Goal: Information Seeking & Learning: Check status

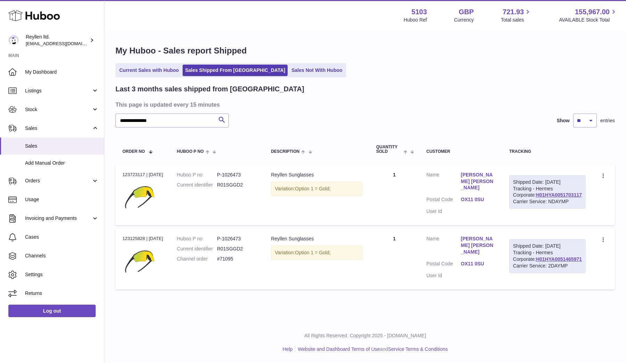
click at [223, 63] on div "**********" at bounding box center [364, 169] width 521 height 276
click at [222, 72] on link "Sales Shipped From [GEOGRAPHIC_DATA]" at bounding box center [234, 70] width 105 height 11
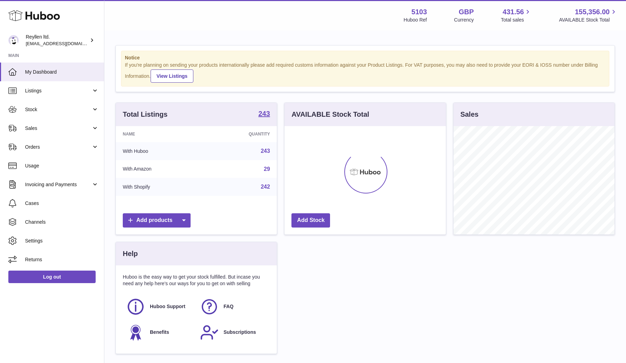
scroll to position [108, 161]
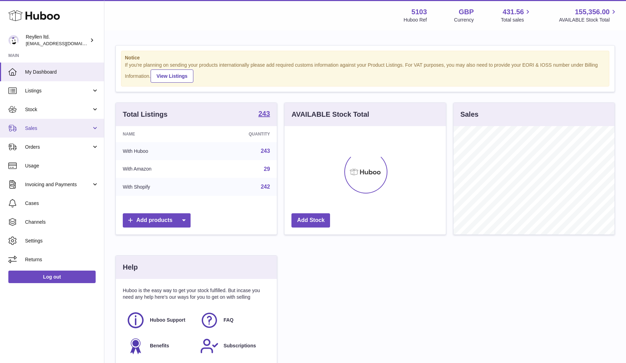
click at [27, 132] on link "Sales" at bounding box center [52, 128] width 104 height 19
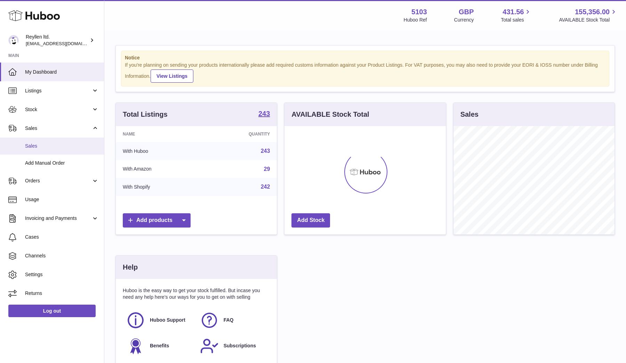
click at [36, 145] on span "Sales" at bounding box center [62, 146] width 74 height 7
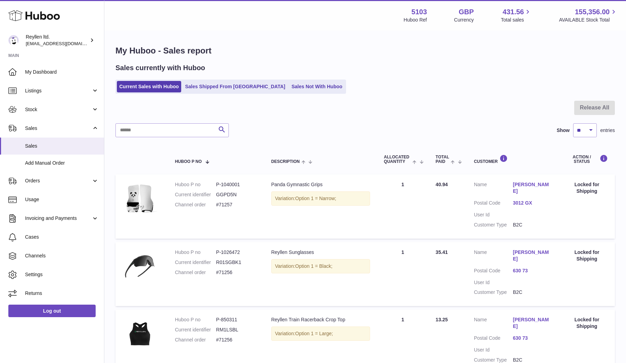
click at [280, 92] on ul "Current Sales with Huboo Sales Shipped From [GEOGRAPHIC_DATA] Sales Not With Hu…" at bounding box center [230, 87] width 230 height 14
click at [289, 89] on link "Sales Not With Huboo" at bounding box center [317, 86] width 56 height 11
